Goal: Task Accomplishment & Management: Manage account settings

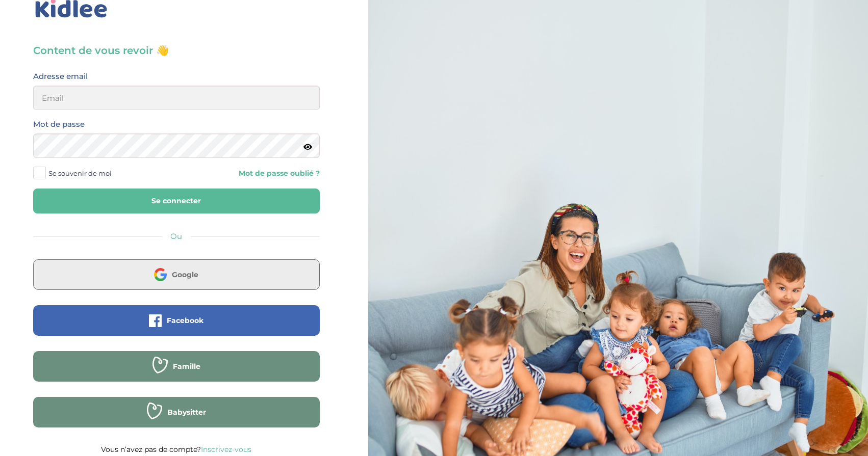
scroll to position [31, 0]
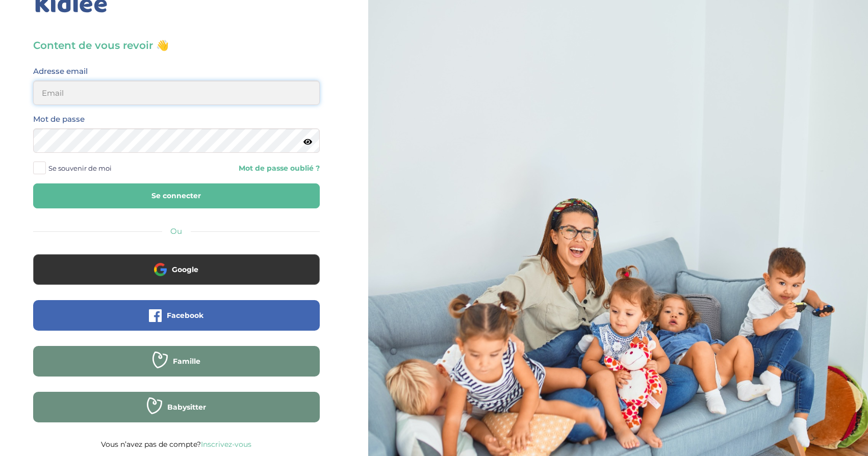
click at [82, 95] on input "email" at bounding box center [176, 93] width 287 height 24
type input "[PERSON_NAME][EMAIL_ADDRESS][DOMAIN_NAME]"
click at [135, 193] on button "Se connecter" at bounding box center [176, 196] width 287 height 25
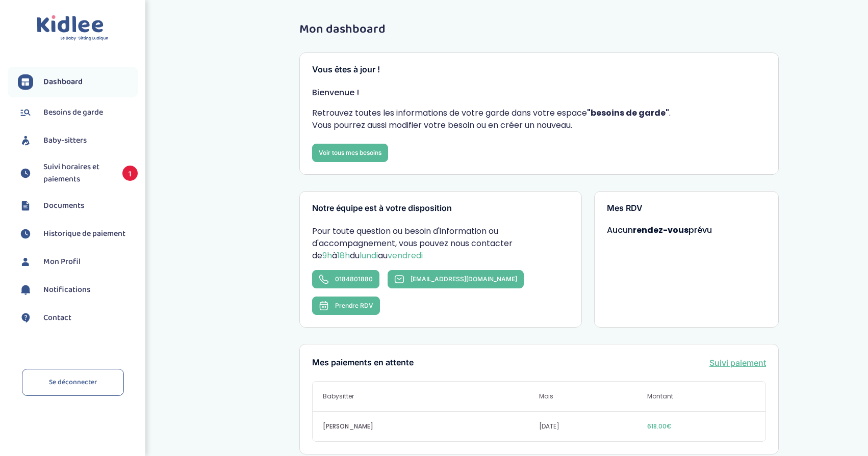
click at [63, 177] on span "Suivi horaires et paiements" at bounding box center [77, 173] width 69 height 24
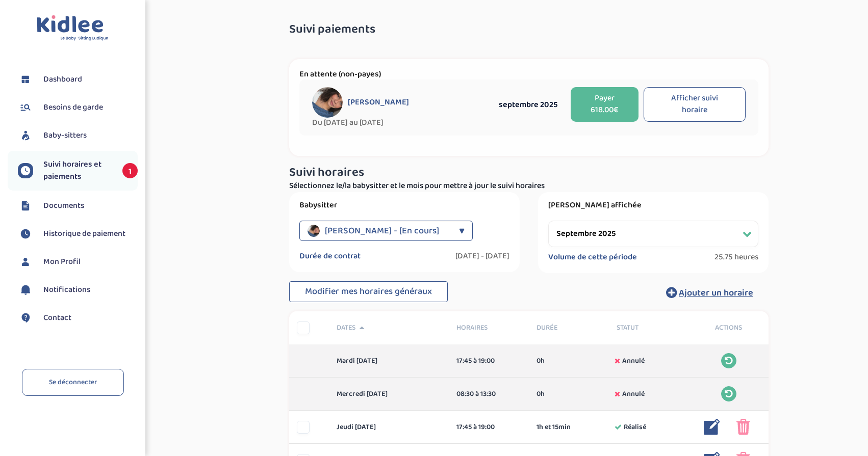
click at [687, 105] on button "Afficher suivi horaire" at bounding box center [694, 104] width 102 height 35
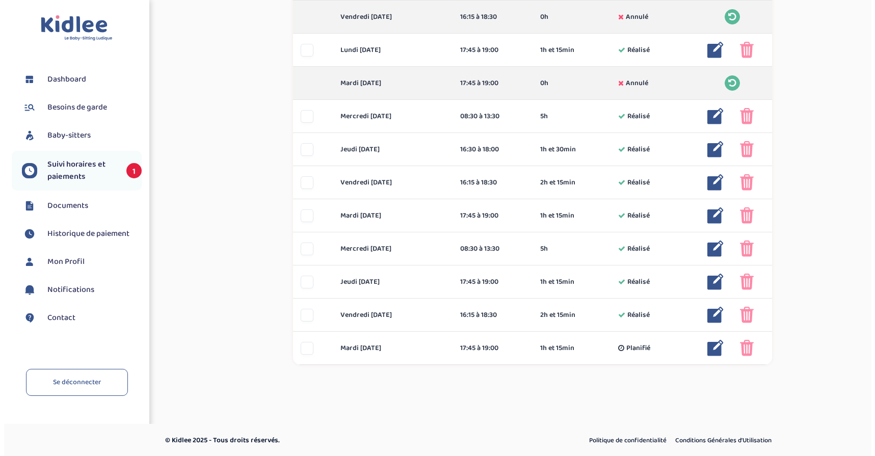
scroll to position [610, 0]
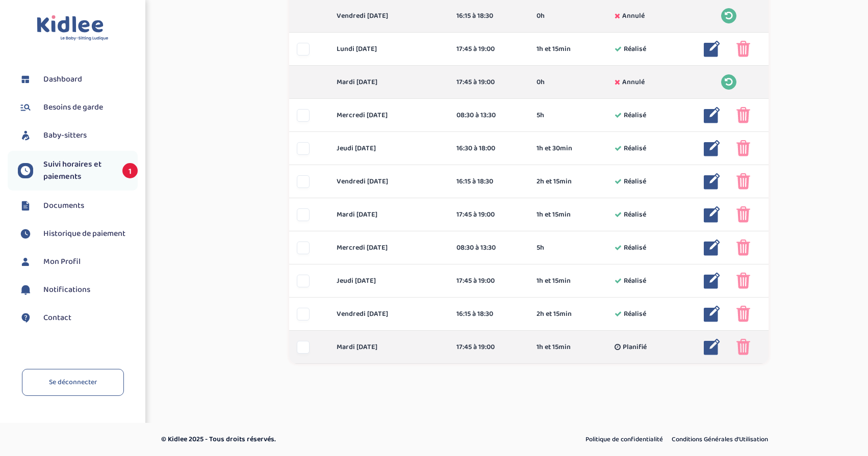
click at [716, 350] on img at bounding box center [712, 347] width 16 height 16
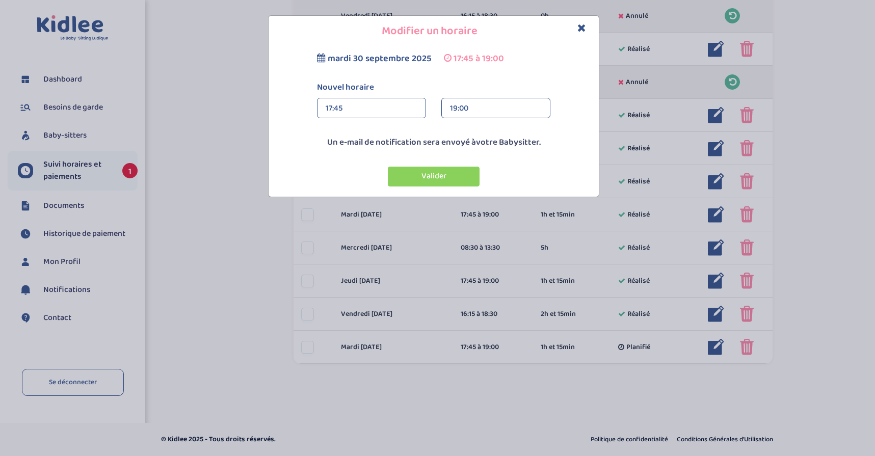
click at [468, 109] on div "19:00" at bounding box center [496, 108] width 92 height 20
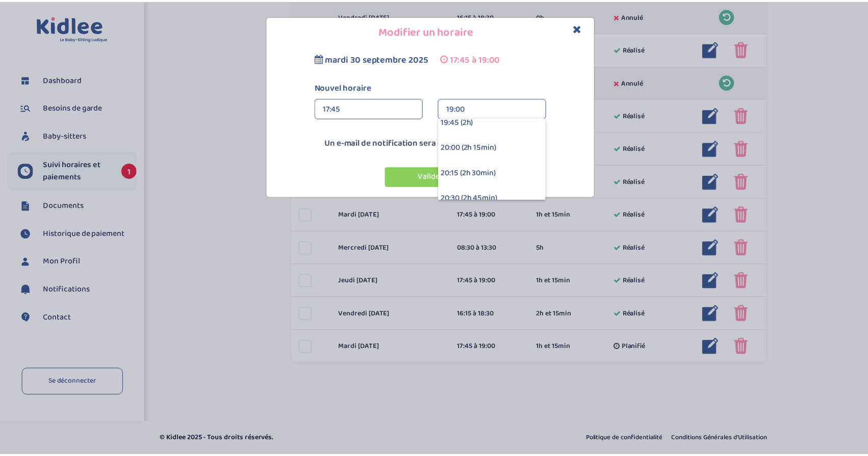
scroll to position [197, 0]
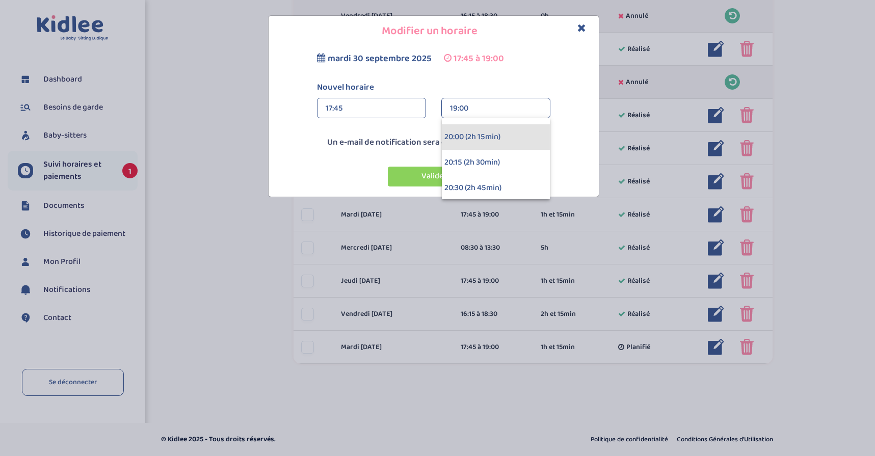
click at [474, 139] on div "20:00 (2h 15min)" at bounding box center [496, 136] width 108 height 25
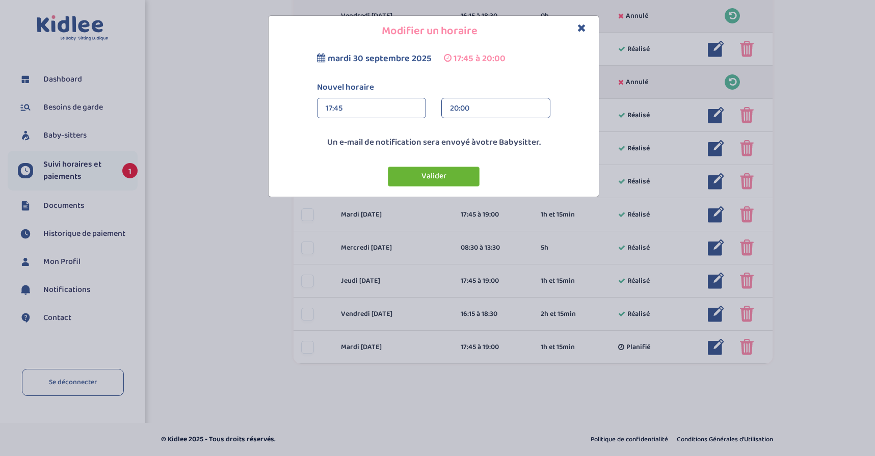
click at [436, 174] on button "Valider" at bounding box center [434, 177] width 92 height 20
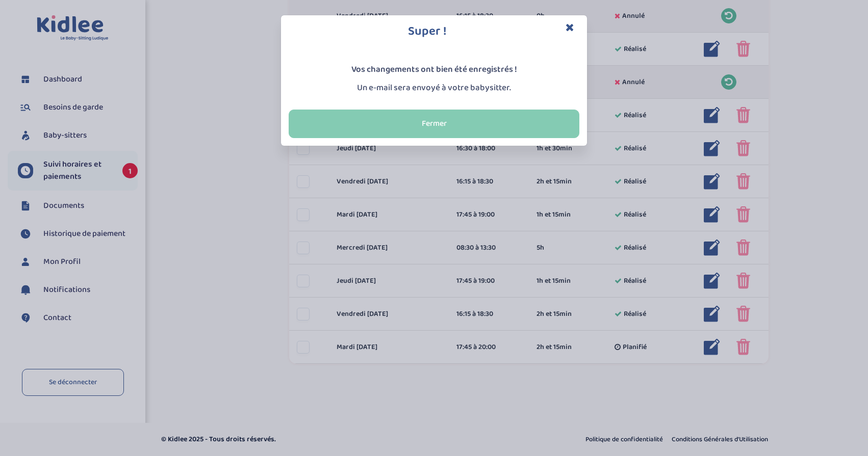
click at [436, 131] on button "Fermer" at bounding box center [434, 124] width 291 height 29
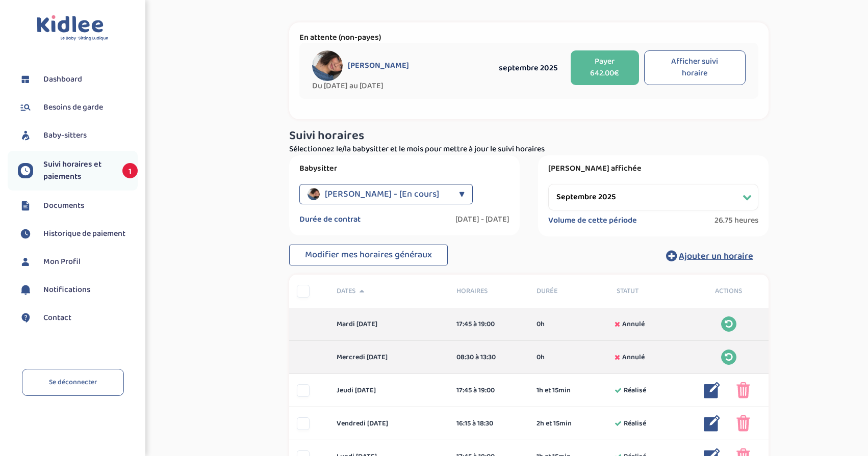
scroll to position [0, 0]
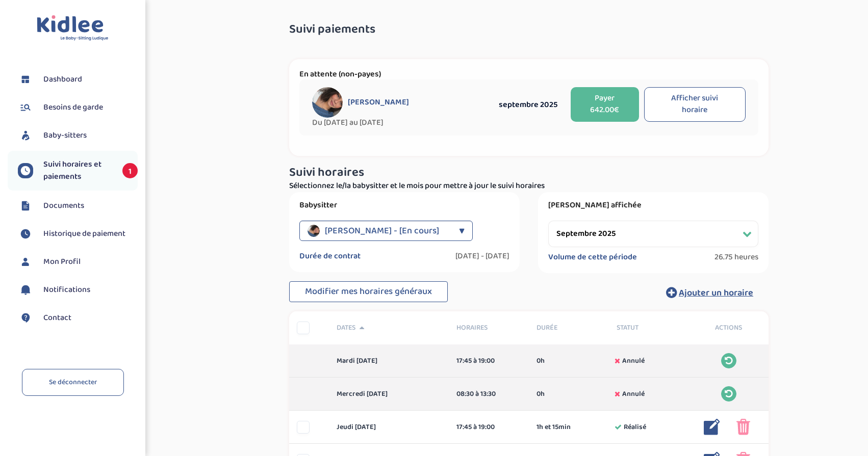
click at [586, 236] on select "Filtrer par mois septembre 2025 octobre 2025 novembre 2025 décembre 2025 janvie…" at bounding box center [653, 234] width 210 height 27
select select "octobre 2025"
click at [548, 221] on select "Filtrer par mois septembre 2025 octobre 2025 novembre 2025 décembre 2025 janvie…" at bounding box center [653, 234] width 210 height 27
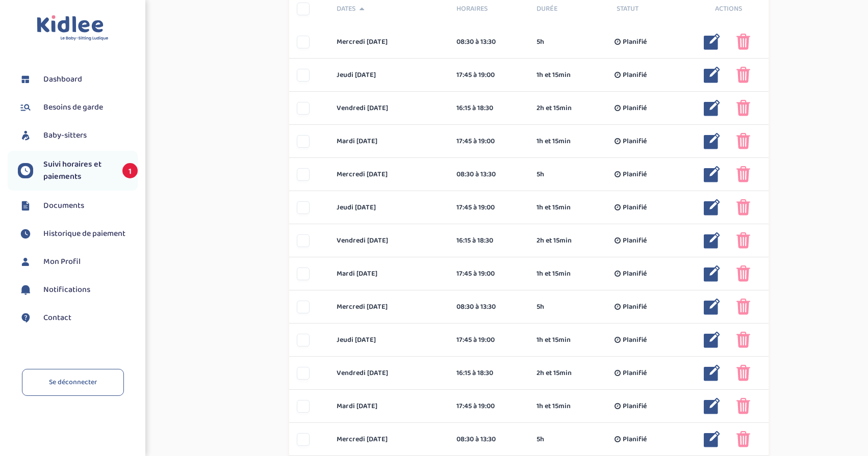
scroll to position [339, 0]
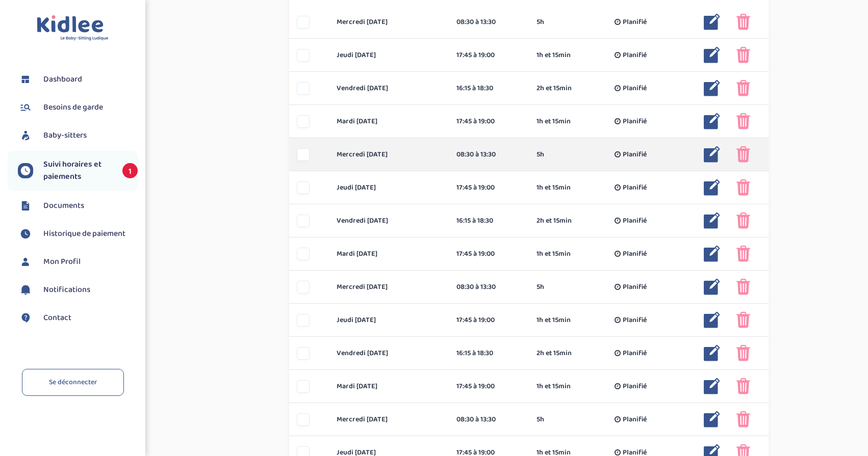
click at [746, 157] on img at bounding box center [743, 154] width 14 height 16
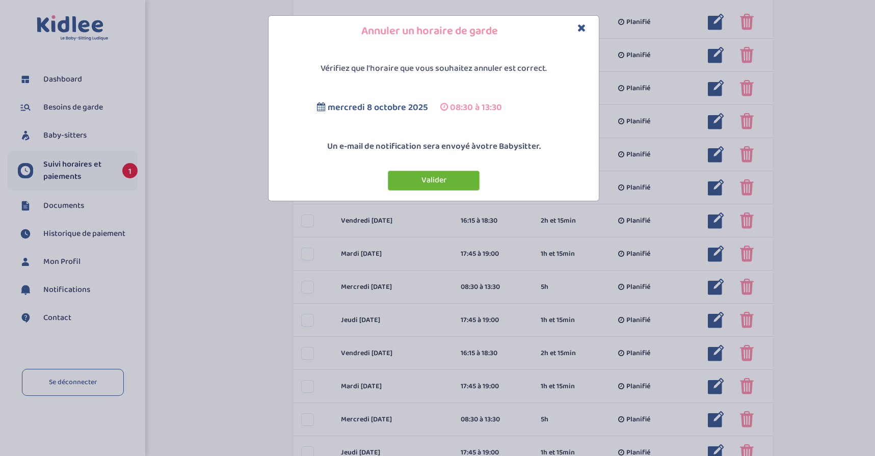
click at [414, 180] on button "Valider" at bounding box center [434, 181] width 92 height 20
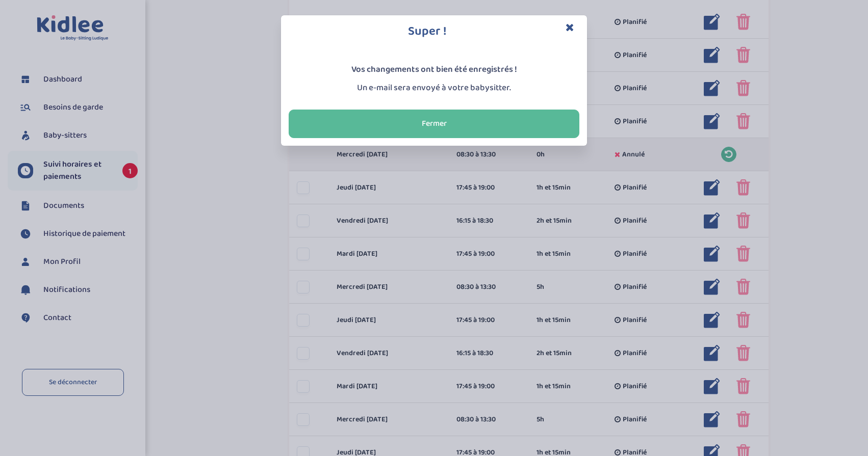
click at [569, 26] on icon "Close" at bounding box center [569, 27] width 9 height 11
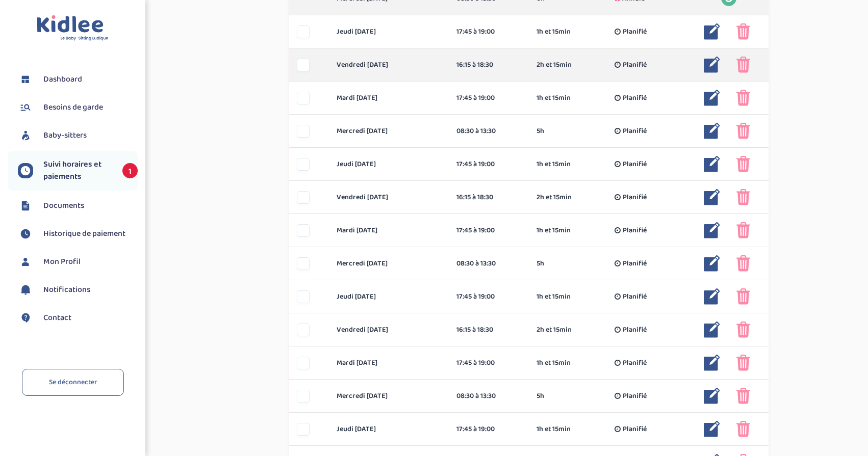
scroll to position [452, 0]
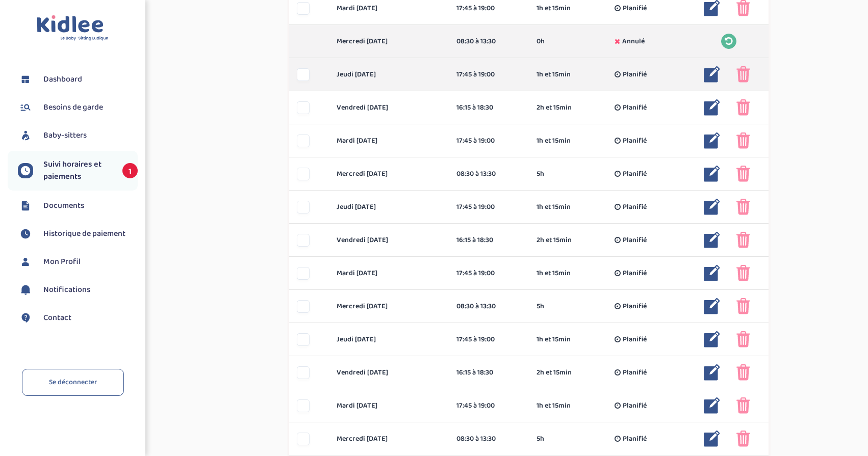
click at [301, 80] on div at bounding box center [303, 74] width 13 height 13
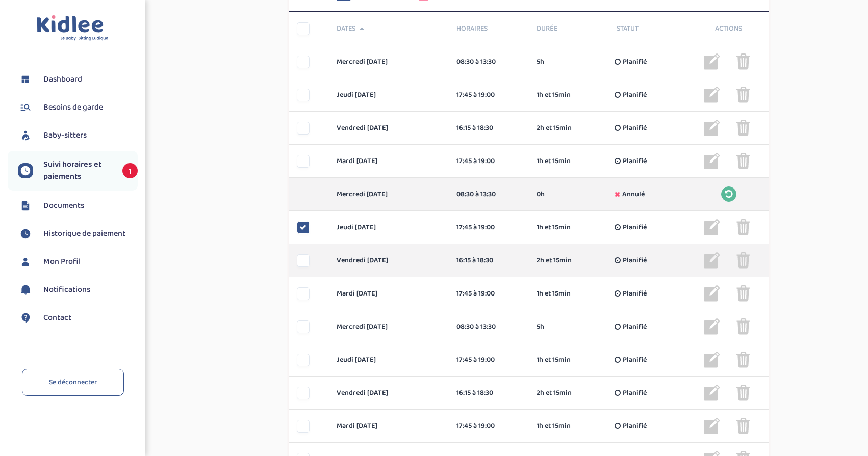
scroll to position [379, 0]
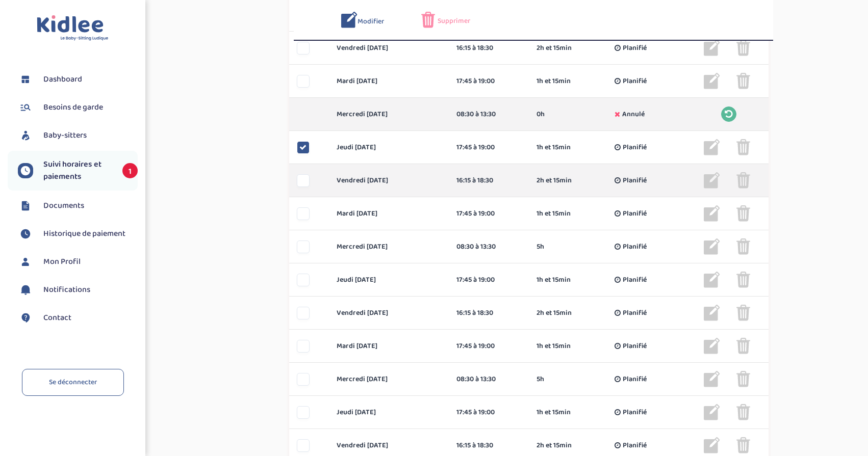
click at [305, 183] on div at bounding box center [303, 180] width 13 height 13
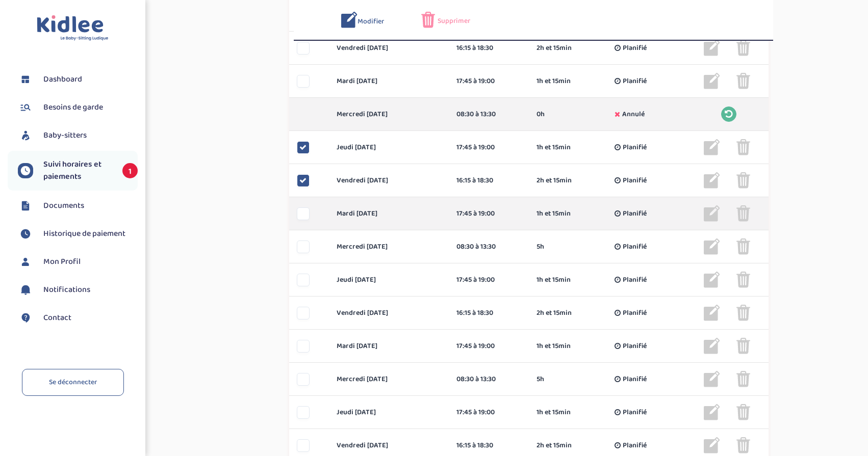
click at [301, 209] on div at bounding box center [303, 213] width 13 height 13
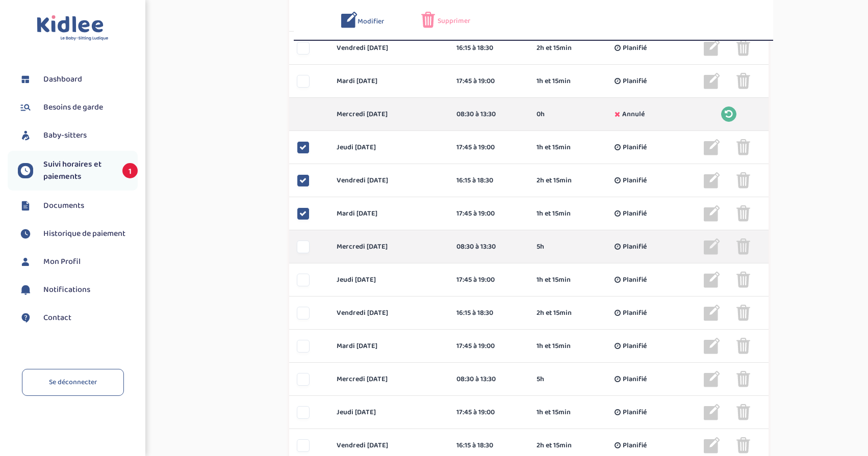
click at [306, 252] on div at bounding box center [303, 247] width 13 height 13
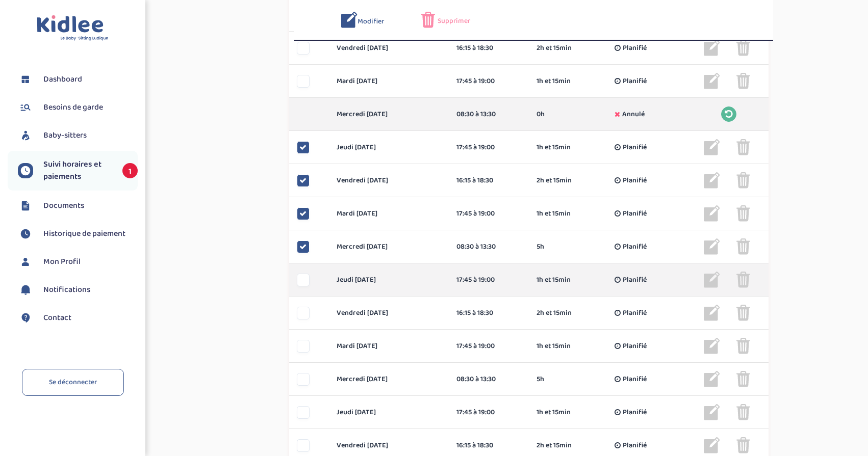
click at [299, 278] on div at bounding box center [303, 280] width 13 height 13
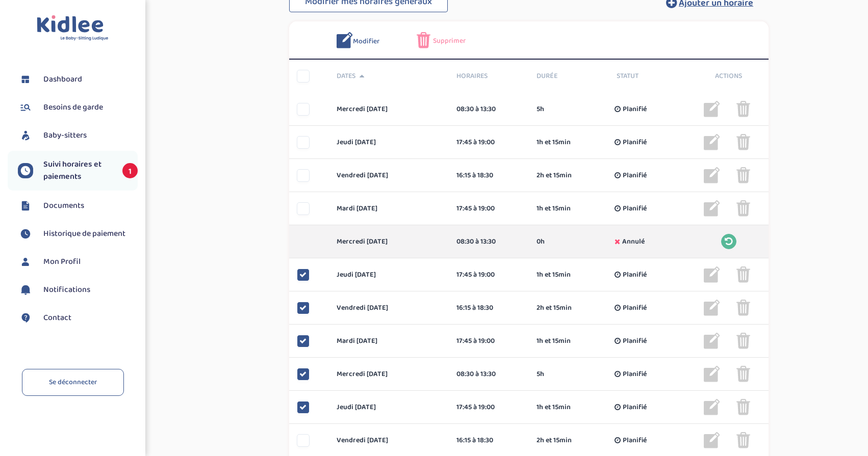
scroll to position [427, 0]
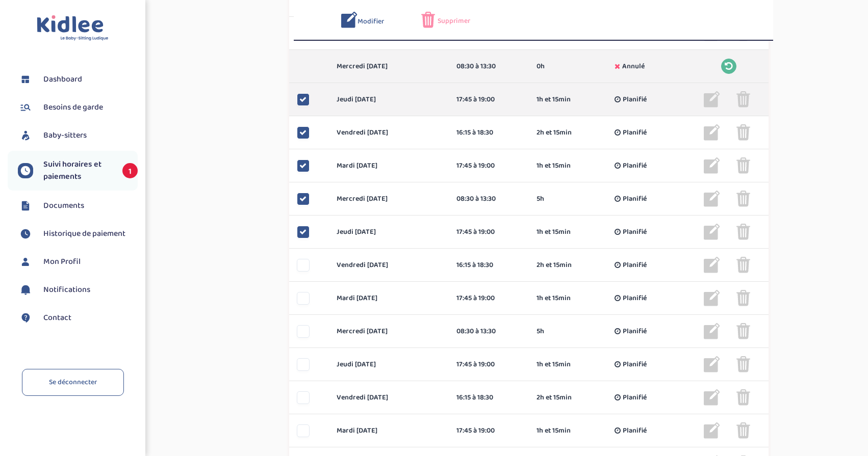
click at [300, 101] on icon at bounding box center [302, 99] width 7 height 7
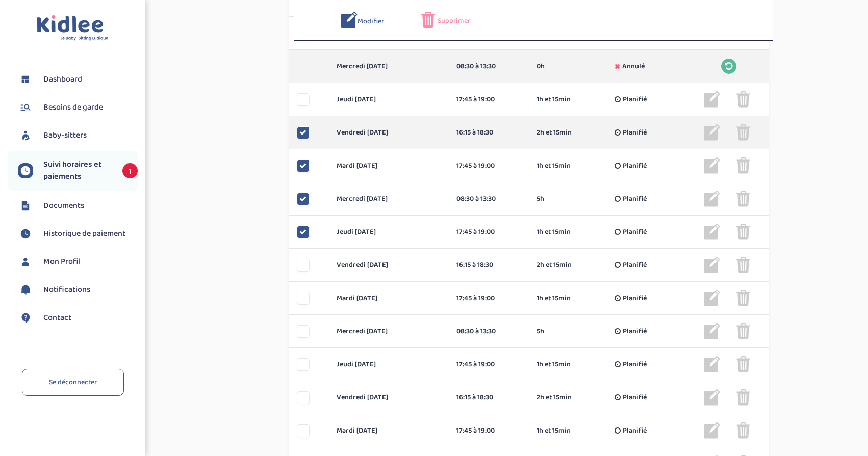
click at [305, 131] on icon at bounding box center [302, 132] width 7 height 7
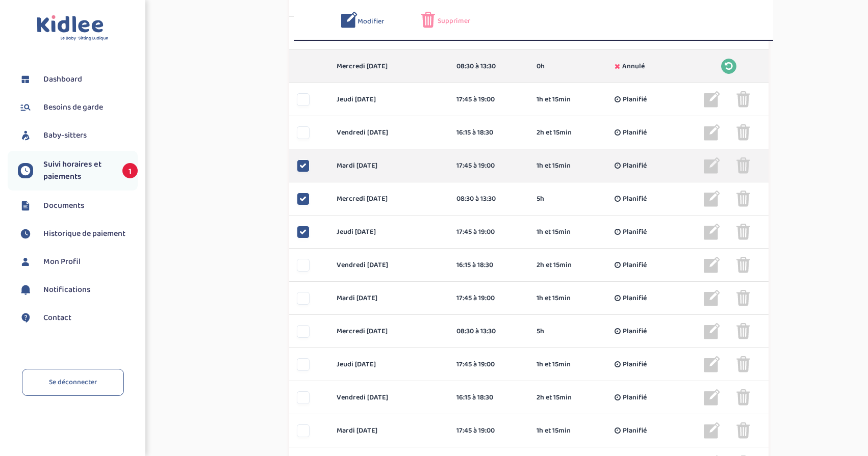
click at [307, 168] on div at bounding box center [303, 166] width 13 height 13
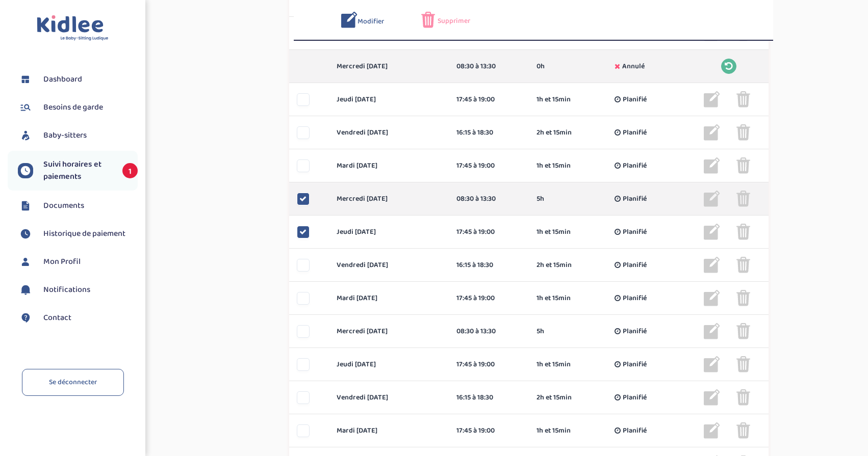
click at [303, 198] on icon at bounding box center [302, 198] width 7 height 7
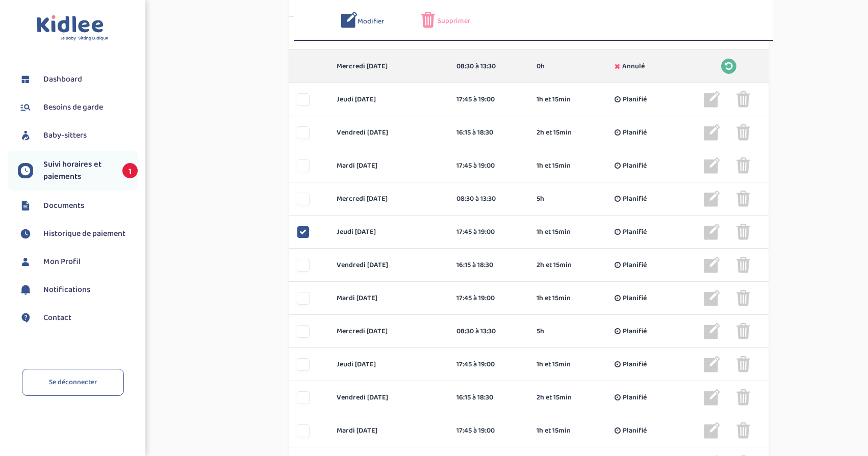
drag, startPoint x: 306, startPoint y: 230, endPoint x: 271, endPoint y: 227, distance: 35.3
click at [304, 230] on div at bounding box center [303, 232] width 13 height 13
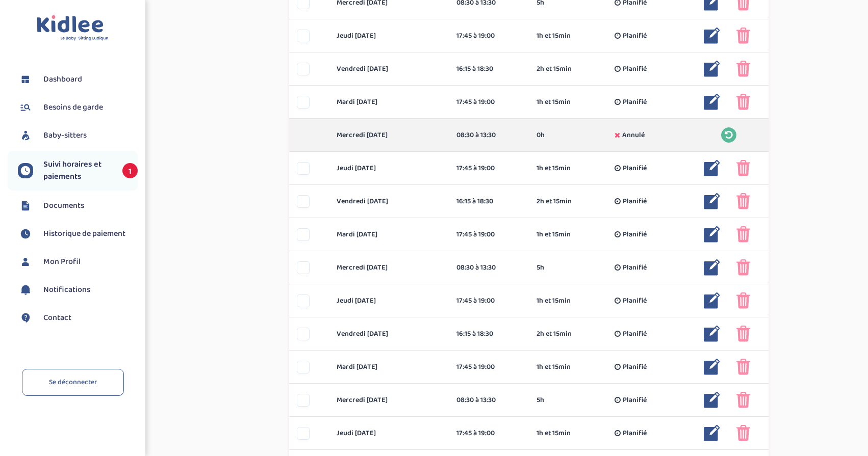
scroll to position [107, 0]
